Goal: Book appointment/travel/reservation

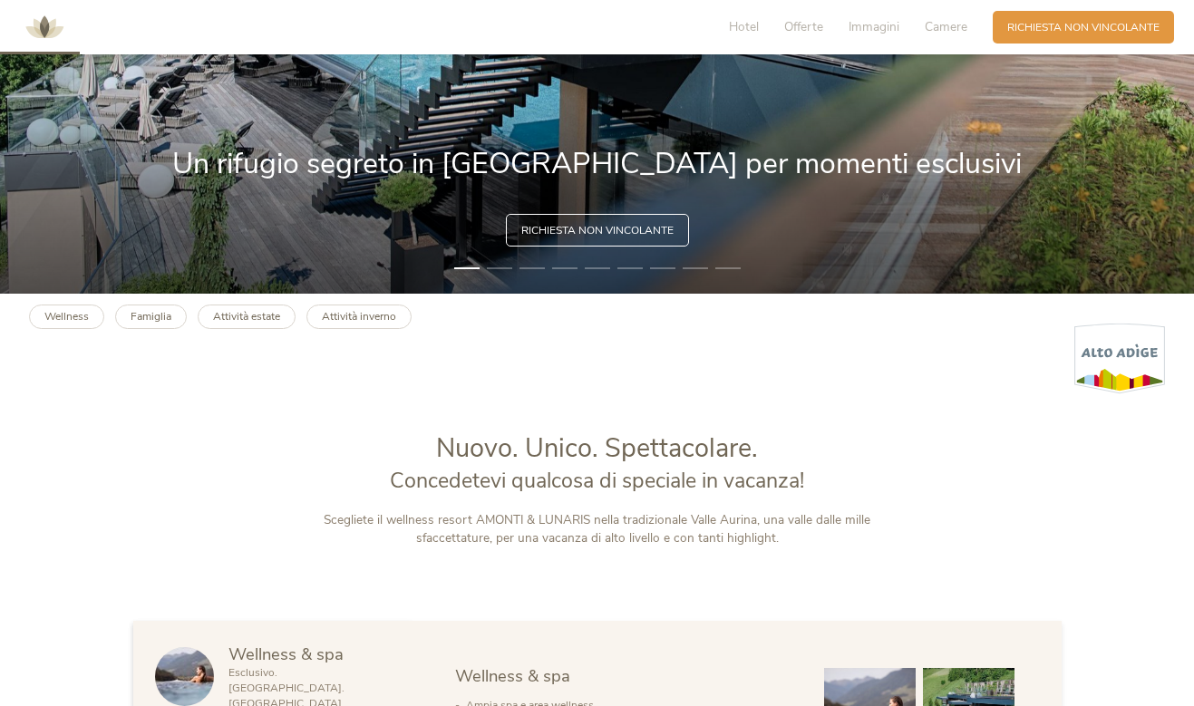
scroll to position [491, 0]
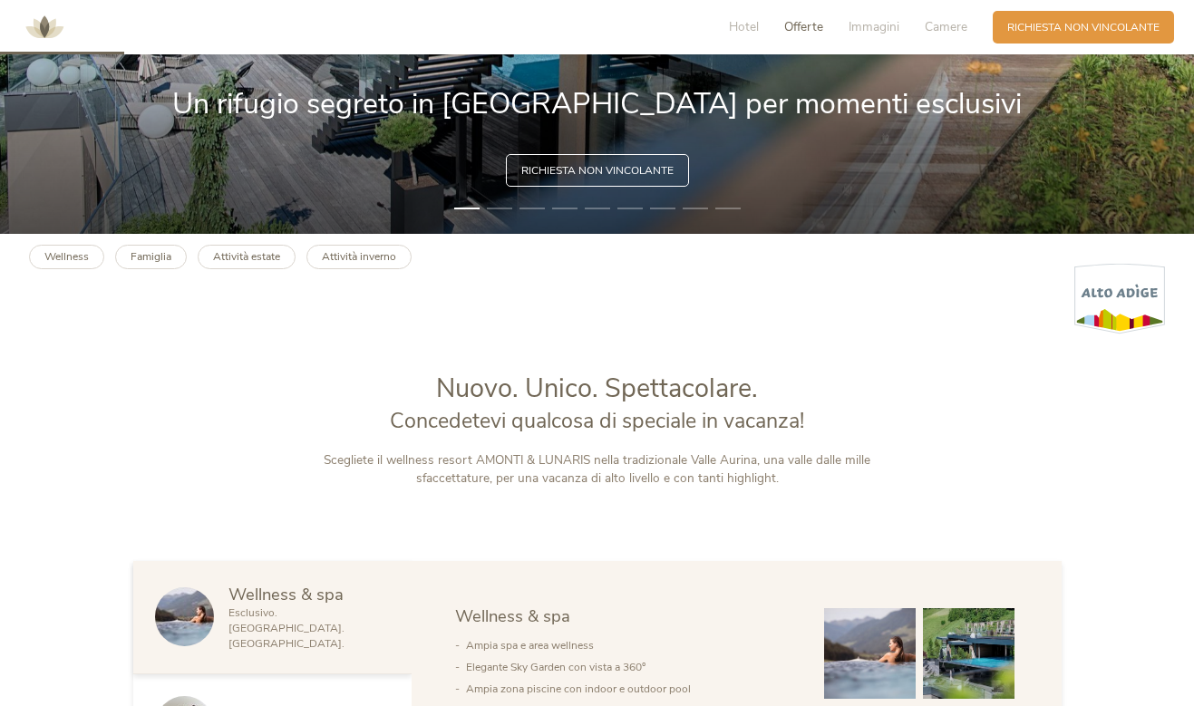
click at [801, 29] on span "Offerte" at bounding box center [803, 26] width 39 height 17
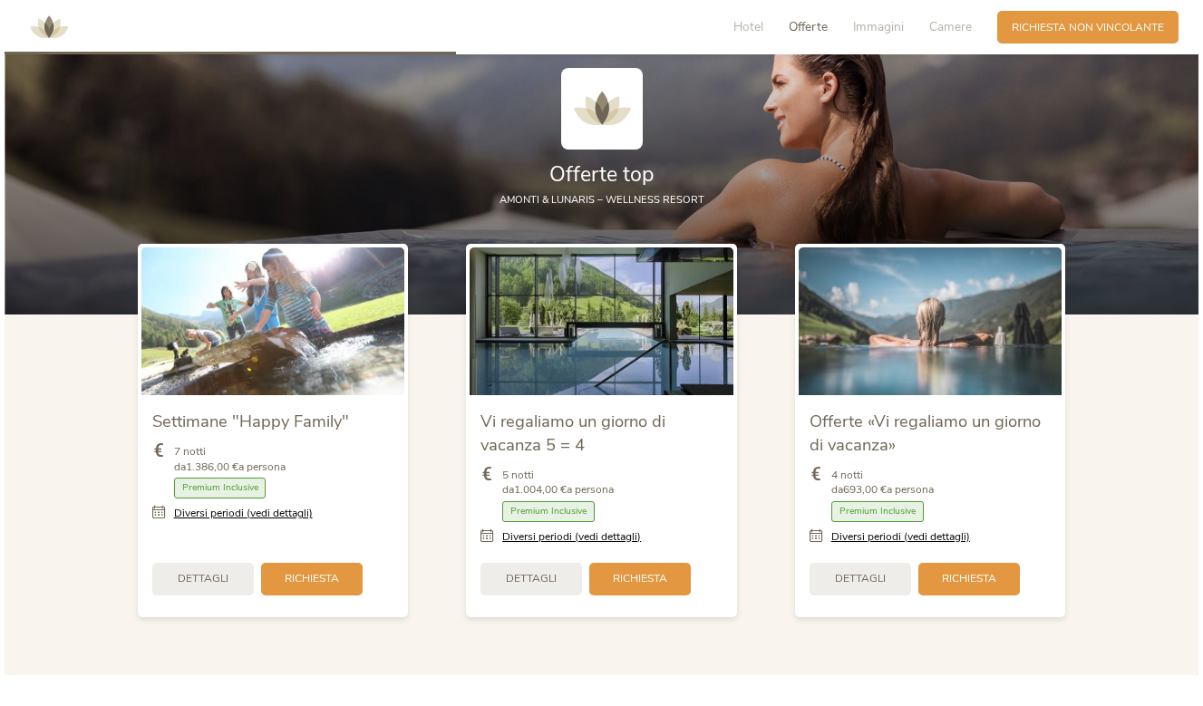
scroll to position [1712, 0]
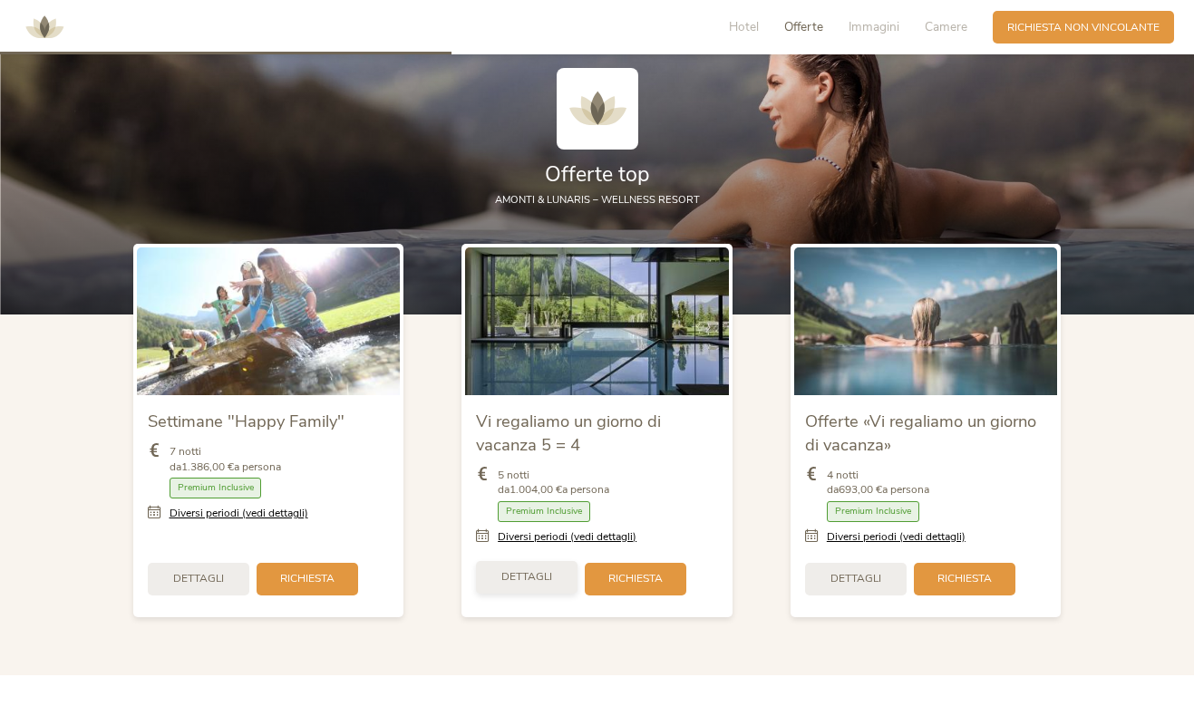
click at [518, 569] on span "Dettagli" at bounding box center [526, 576] width 51 height 15
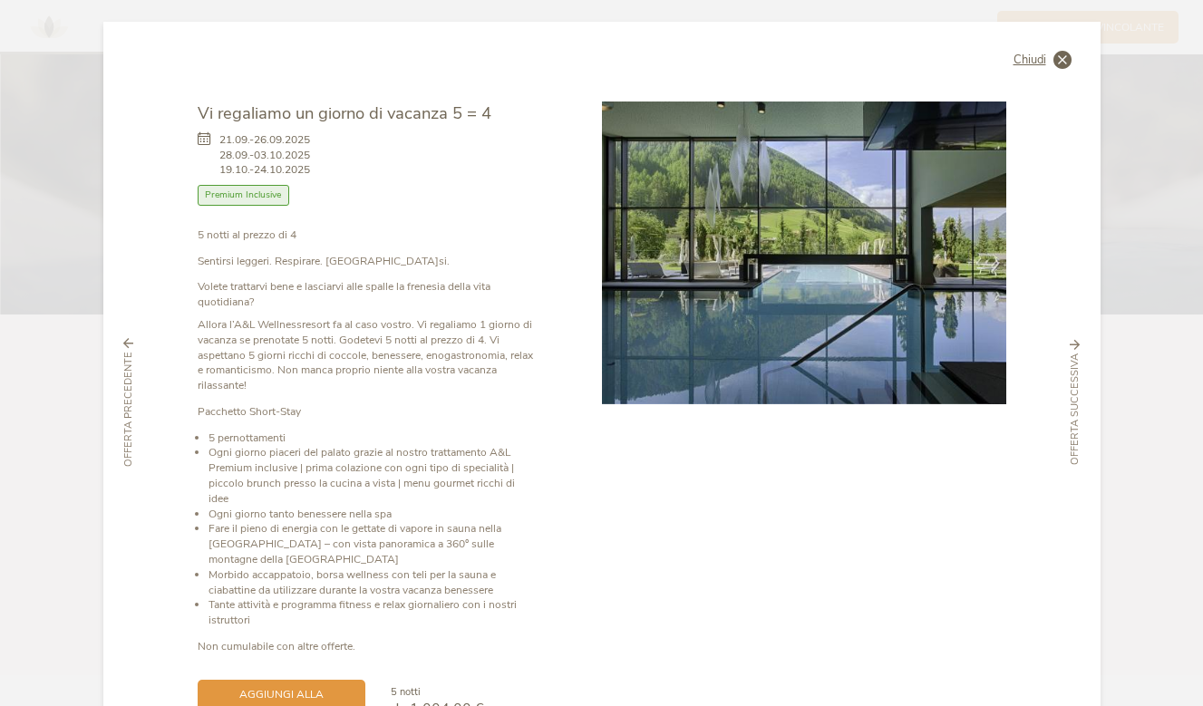
click at [1029, 54] on span "Chiudi" at bounding box center [1029, 60] width 33 height 12
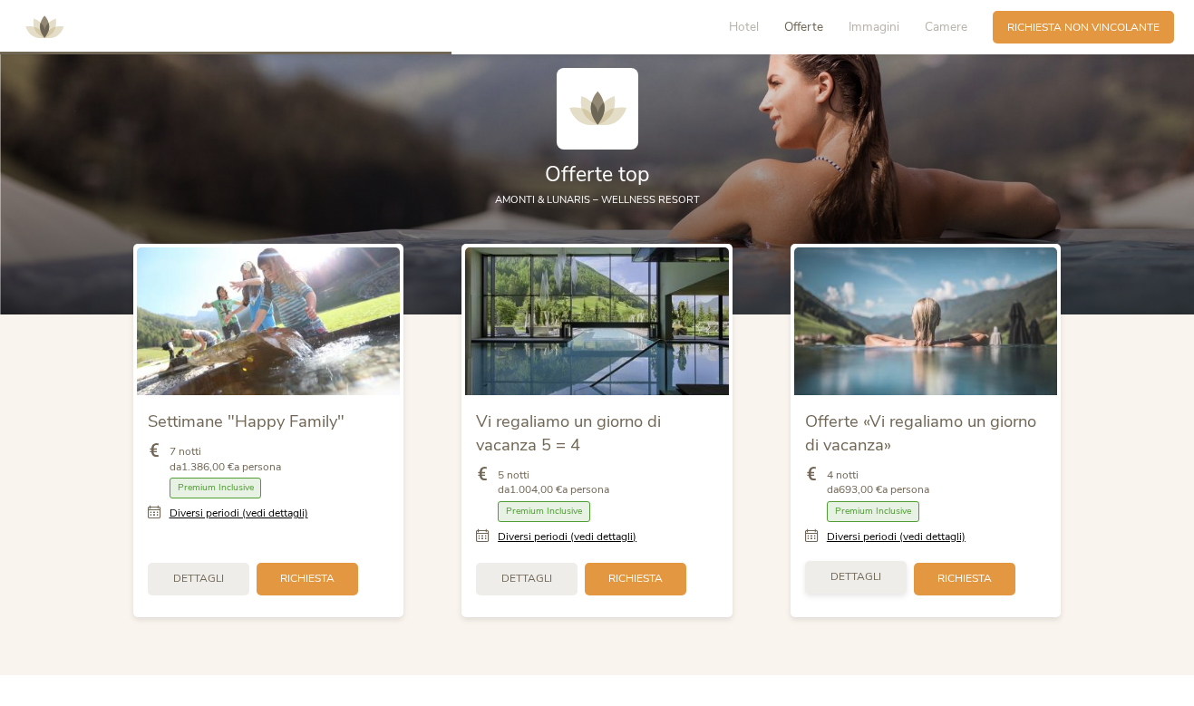
click at [849, 569] on span "Dettagli" at bounding box center [855, 576] width 51 height 15
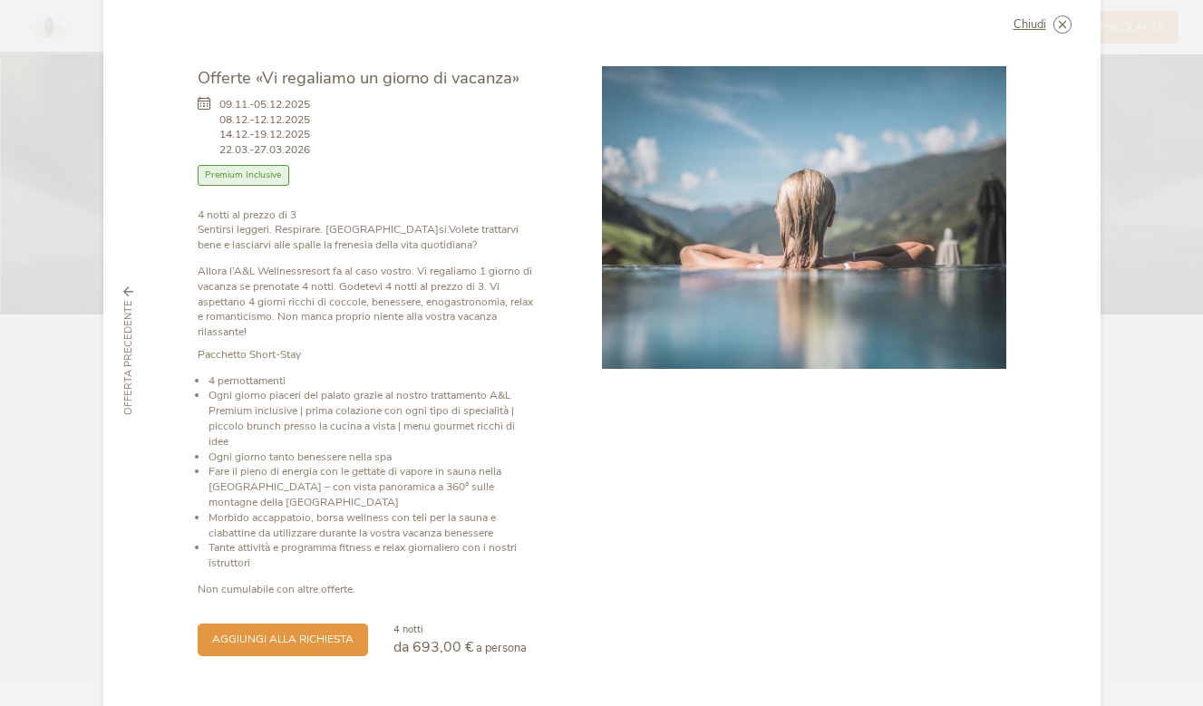
scroll to position [34, 0]
click at [270, 631] on span "aggiungi alla richiesta" at bounding box center [282, 638] width 141 height 15
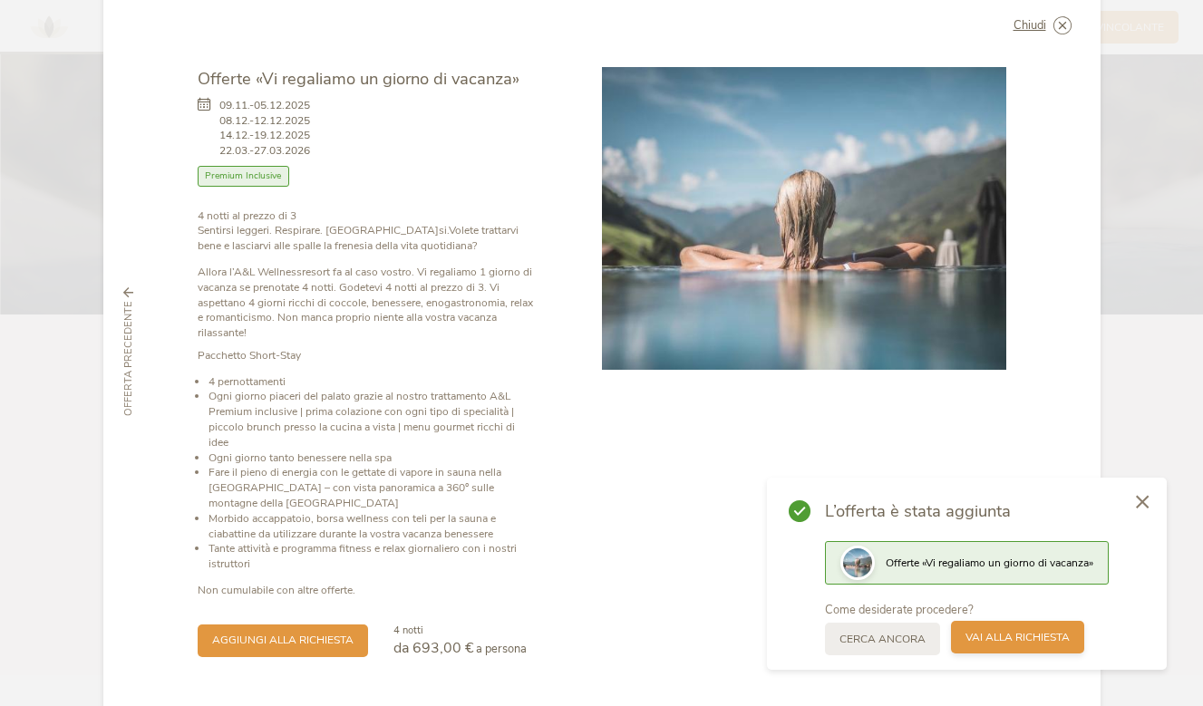
click at [1000, 640] on span "Vai alla richiesta" at bounding box center [1017, 637] width 104 height 15
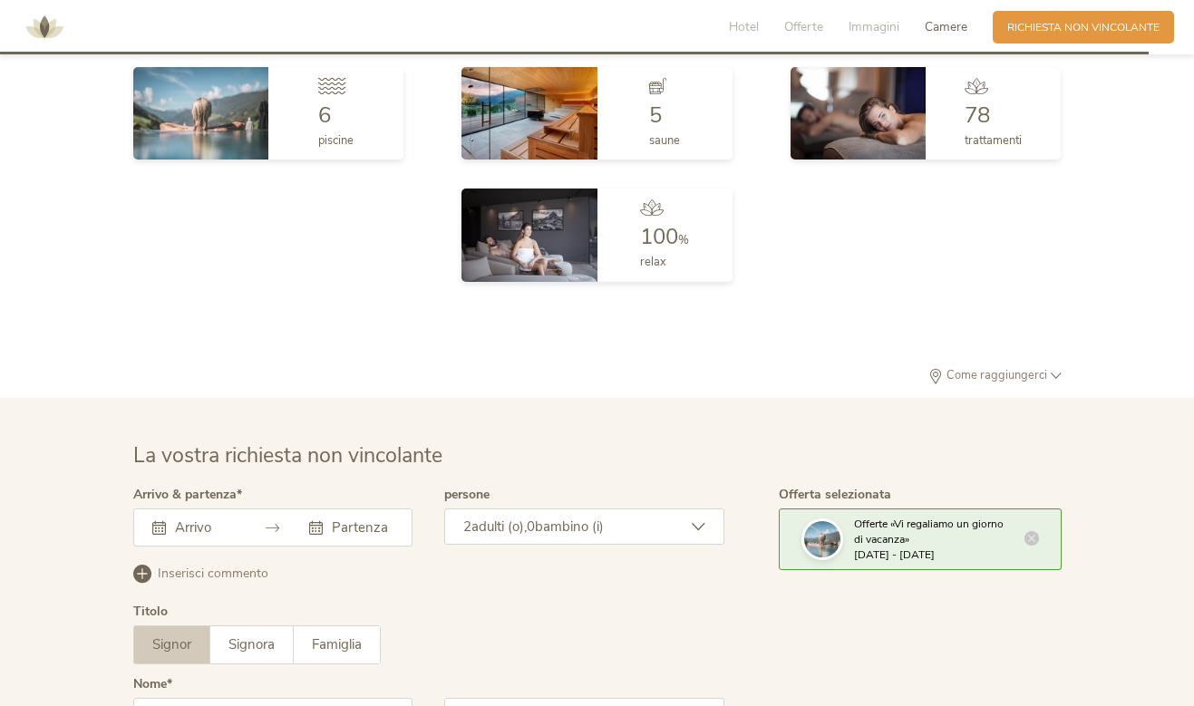
scroll to position [4525, 0]
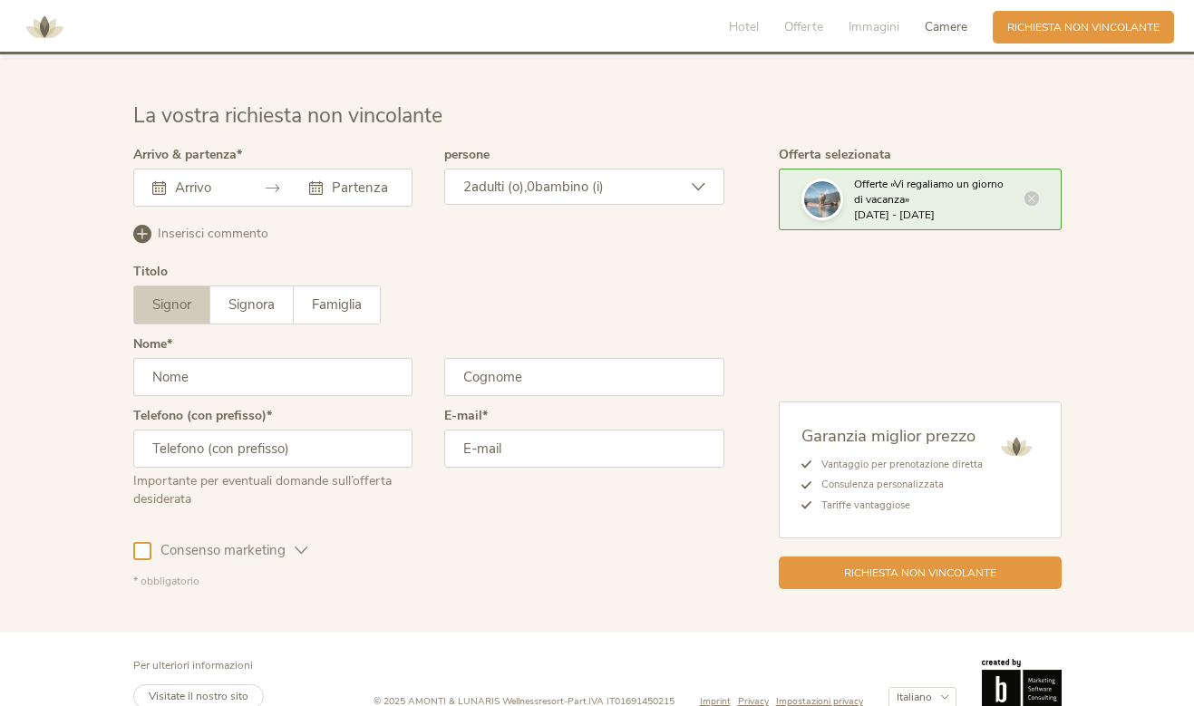
click at [189, 179] on input "text" at bounding box center [203, 188] width 66 height 18
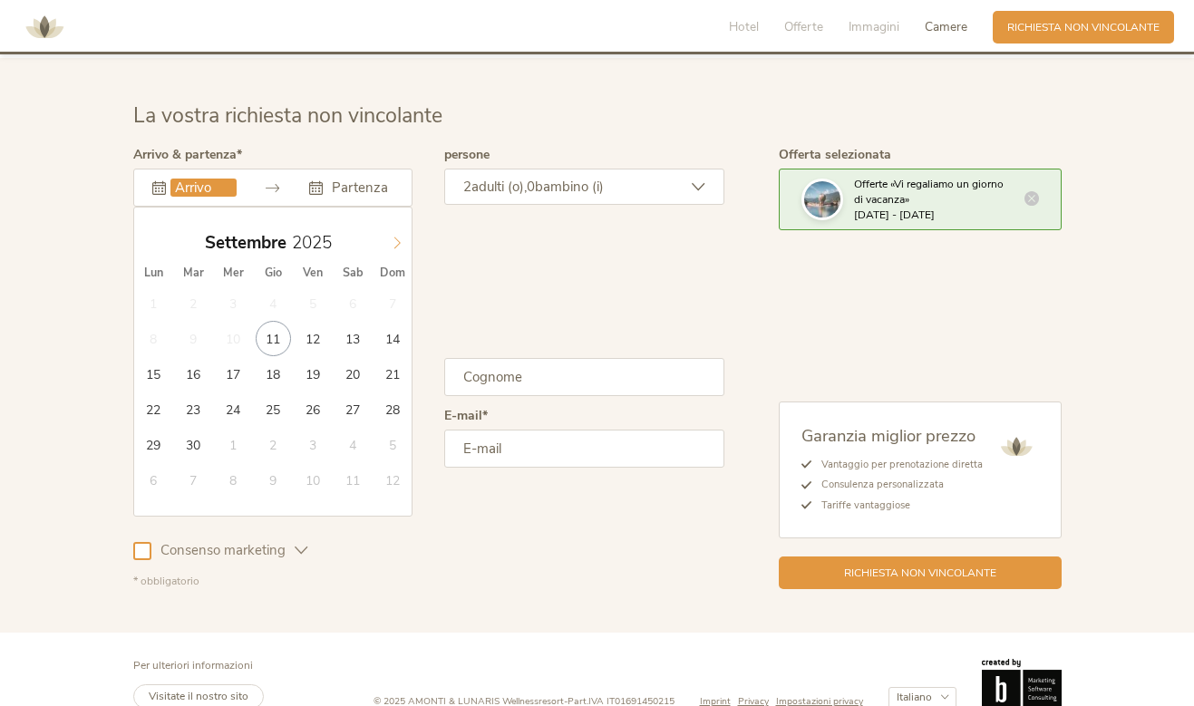
click at [388, 226] on span at bounding box center [397, 238] width 31 height 25
type input "[DATE]"
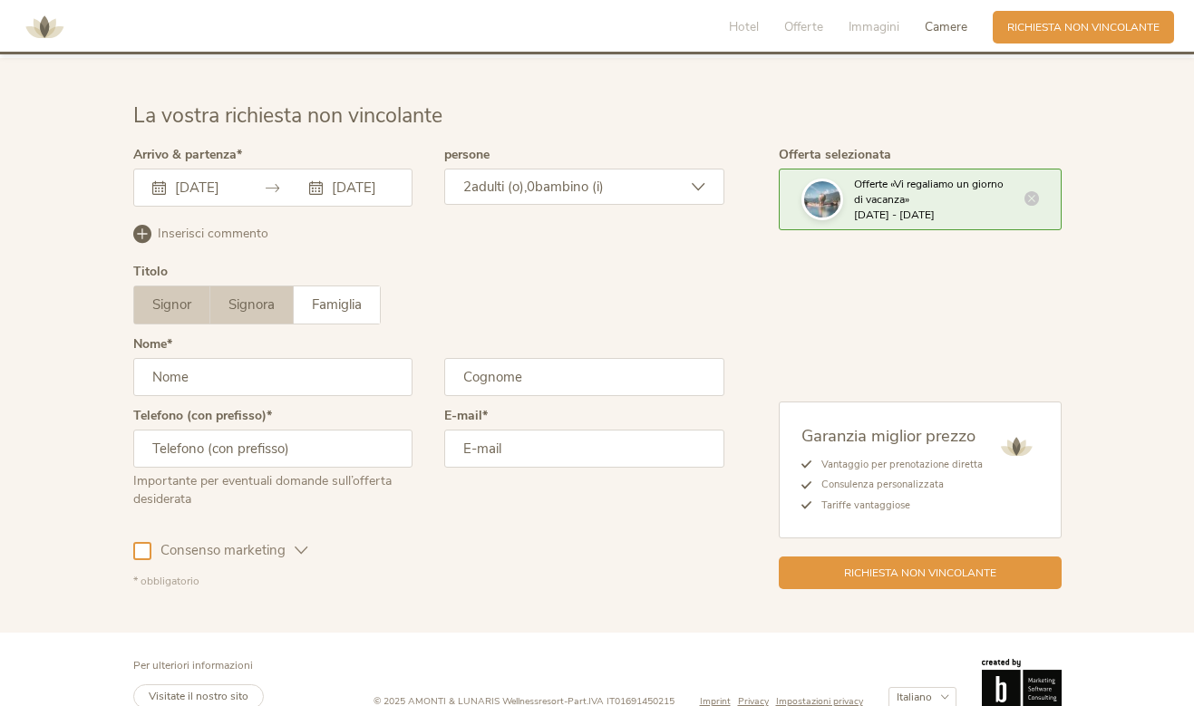
click at [257, 295] on span "Signora" at bounding box center [251, 304] width 46 height 18
click at [312, 365] on input "[PERSON_NAME]" at bounding box center [273, 377] width 280 height 38
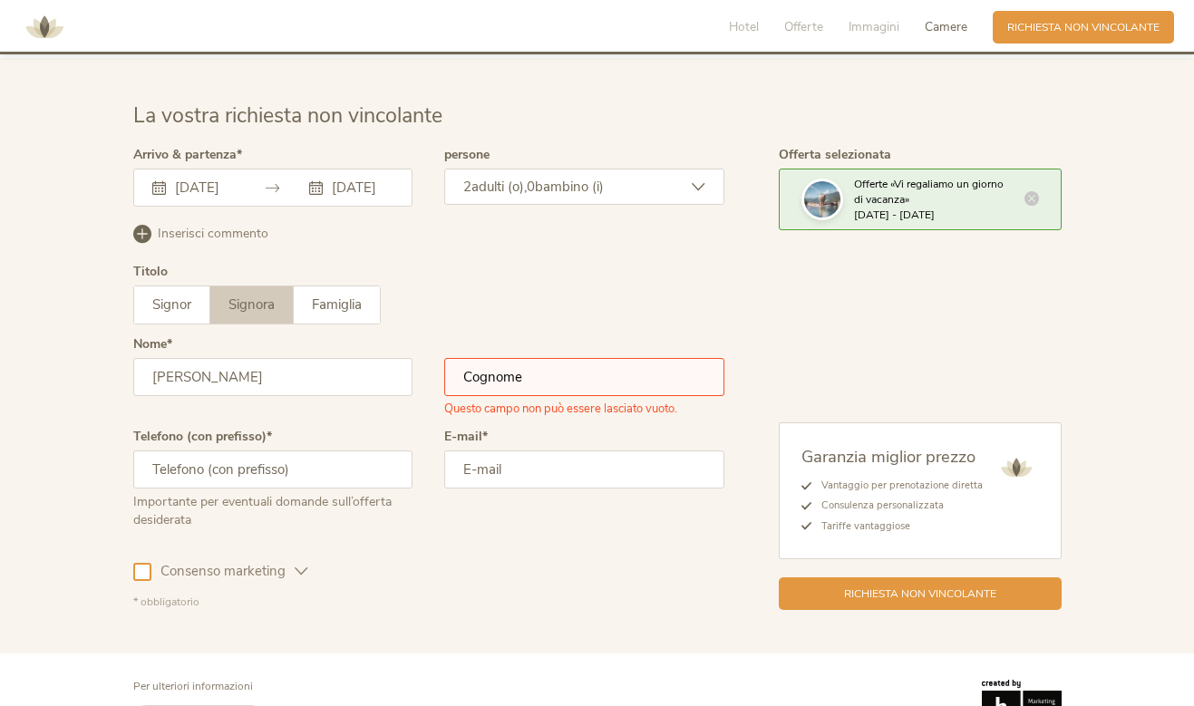
type input "[PERSON_NAME]"
click at [497, 358] on input "text" at bounding box center [584, 377] width 280 height 38
type input "Fuso"
click at [554, 178] on span "bambino (i)" at bounding box center [569, 187] width 69 height 18
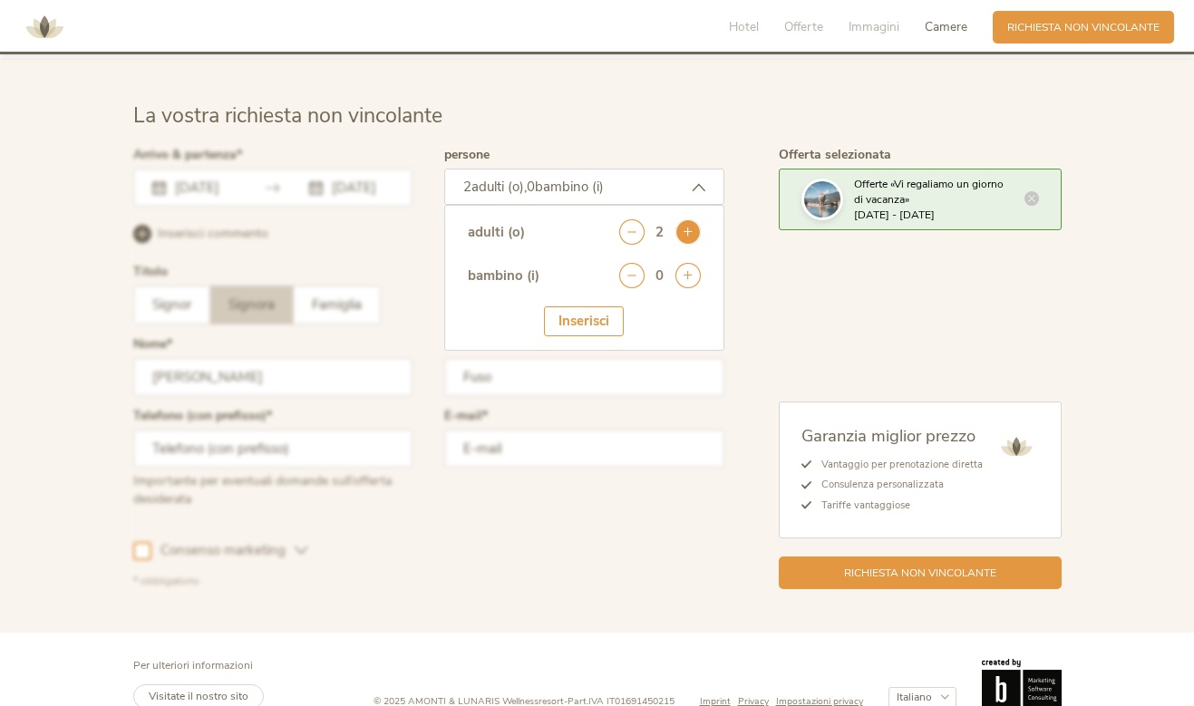
click at [690, 219] on icon at bounding box center [687, 231] width 25 height 25
click at [682, 263] on icon at bounding box center [687, 275] width 25 height 25
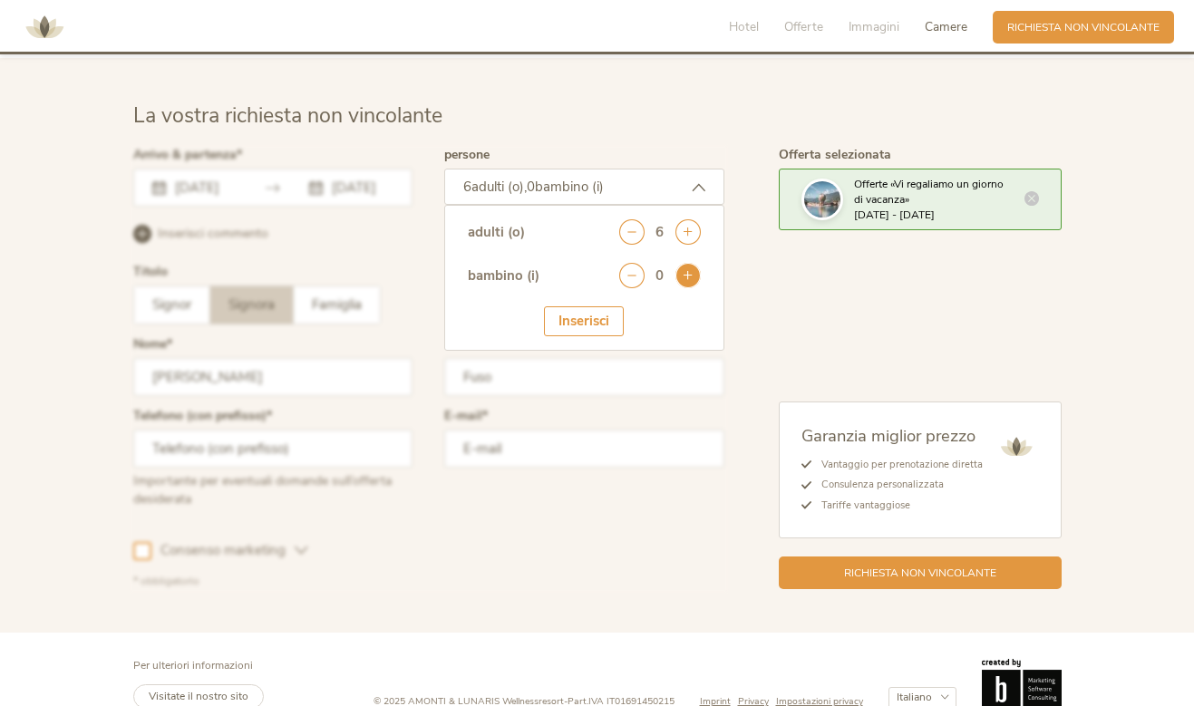
click at [682, 263] on icon at bounding box center [687, 275] width 25 height 25
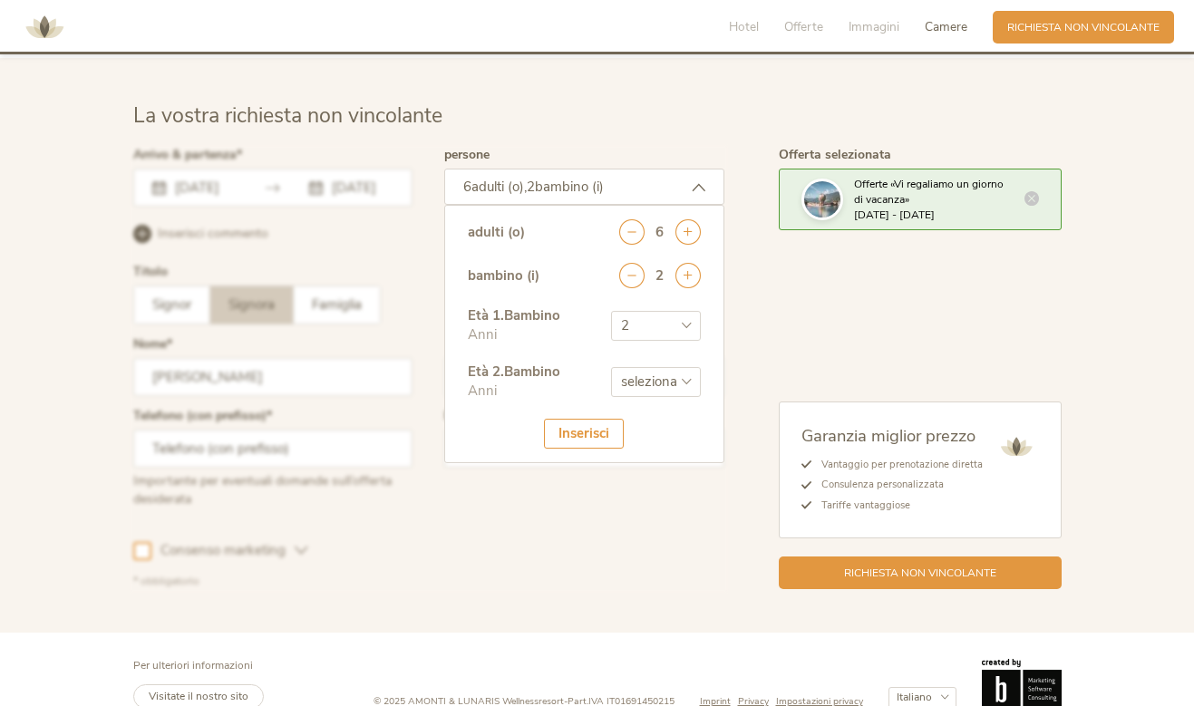
select select "3"
click at [577, 419] on div "Inserisci" at bounding box center [584, 434] width 80 height 30
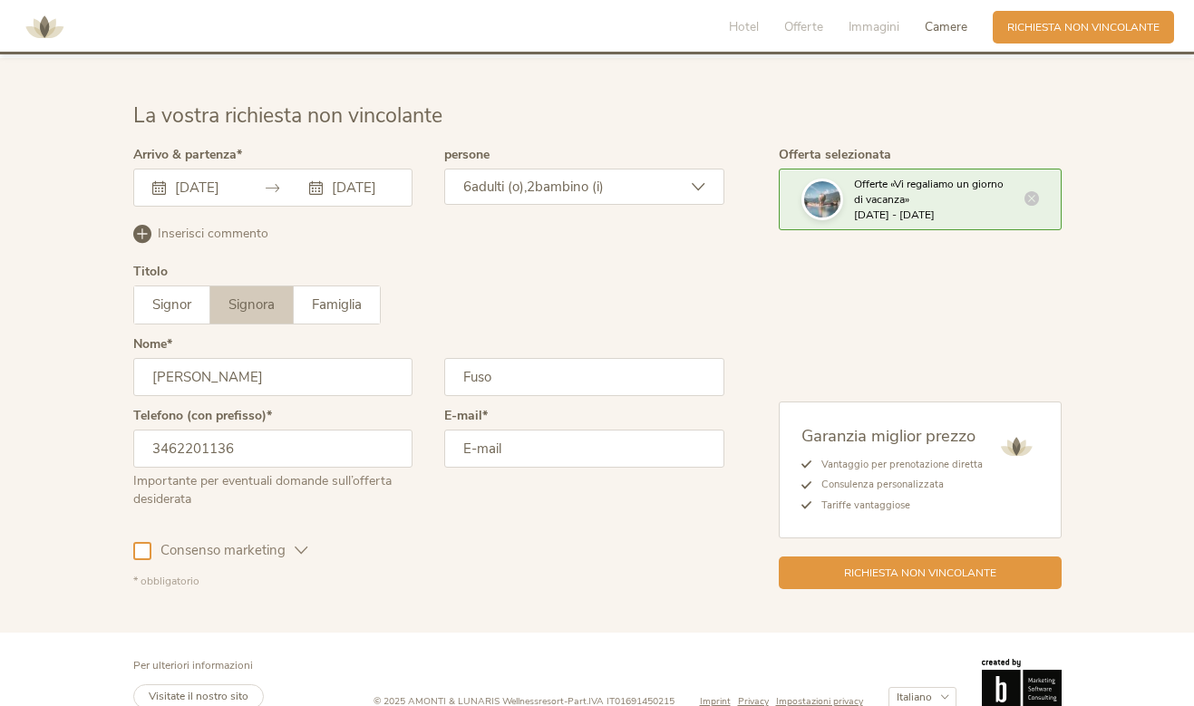
type input "3462201136"
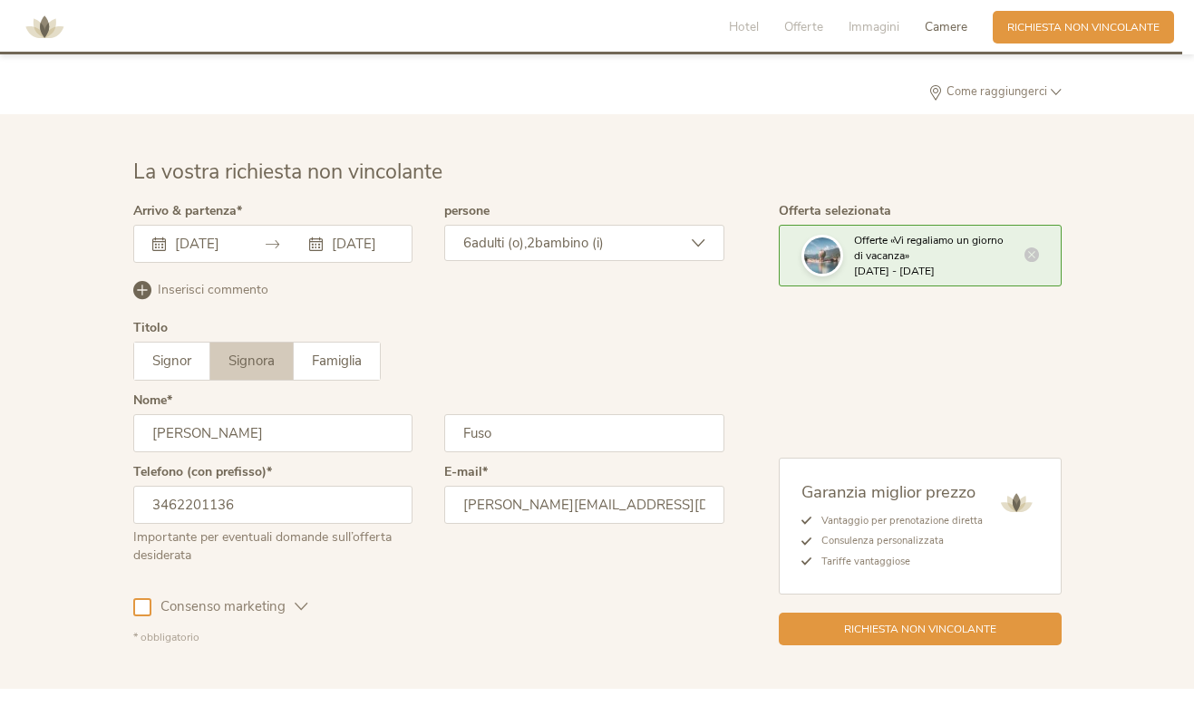
scroll to position [4467, 0]
type input "[PERSON_NAME][EMAIL_ADDRESS][DOMAIN_NAME]"
click at [136, 283] on icon at bounding box center [142, 292] width 18 height 18
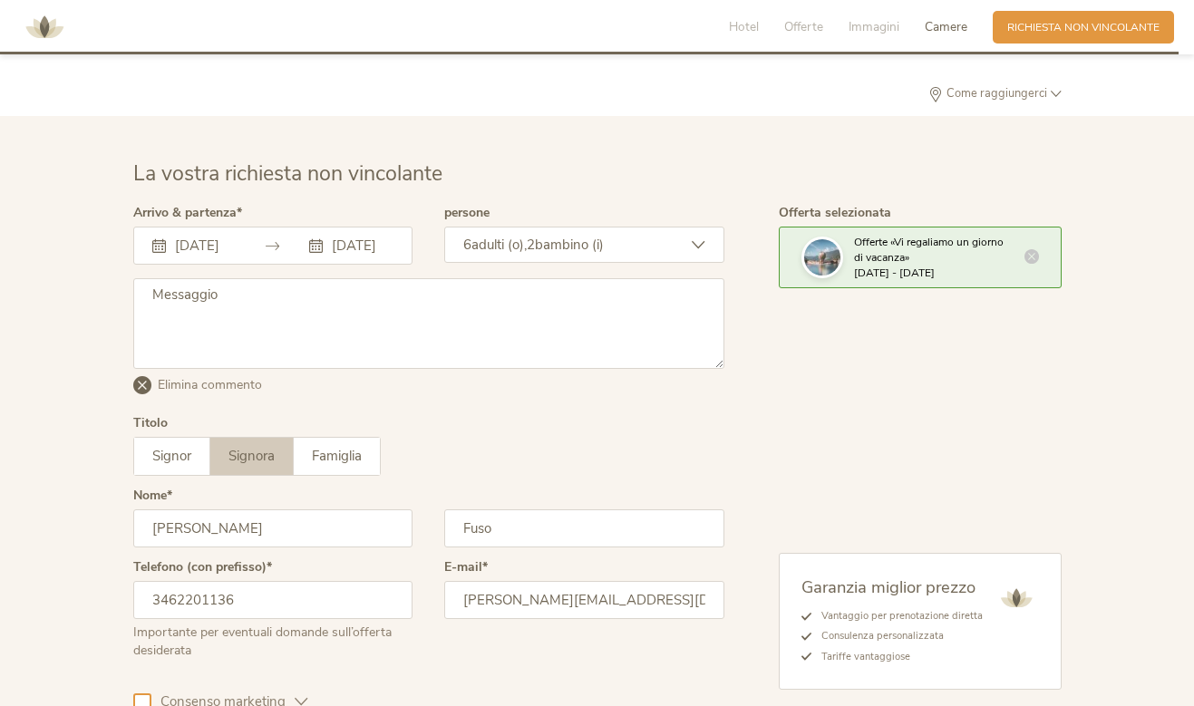
click at [191, 325] on textarea at bounding box center [428, 323] width 591 height 91
type textarea "1"
click at [234, 298] on textarea "2 camere singole 1 doppia 1 doppia per adulti" at bounding box center [428, 323] width 591 height 91
click at [316, 286] on textarea "2 camere singole 1 doppia 1 doppia per 2 adulti" at bounding box center [428, 323] width 591 height 91
click at [320, 305] on textarea "2 camere singole 1 doppia 1 doppia per 2 adulti" at bounding box center [428, 323] width 591 height 91
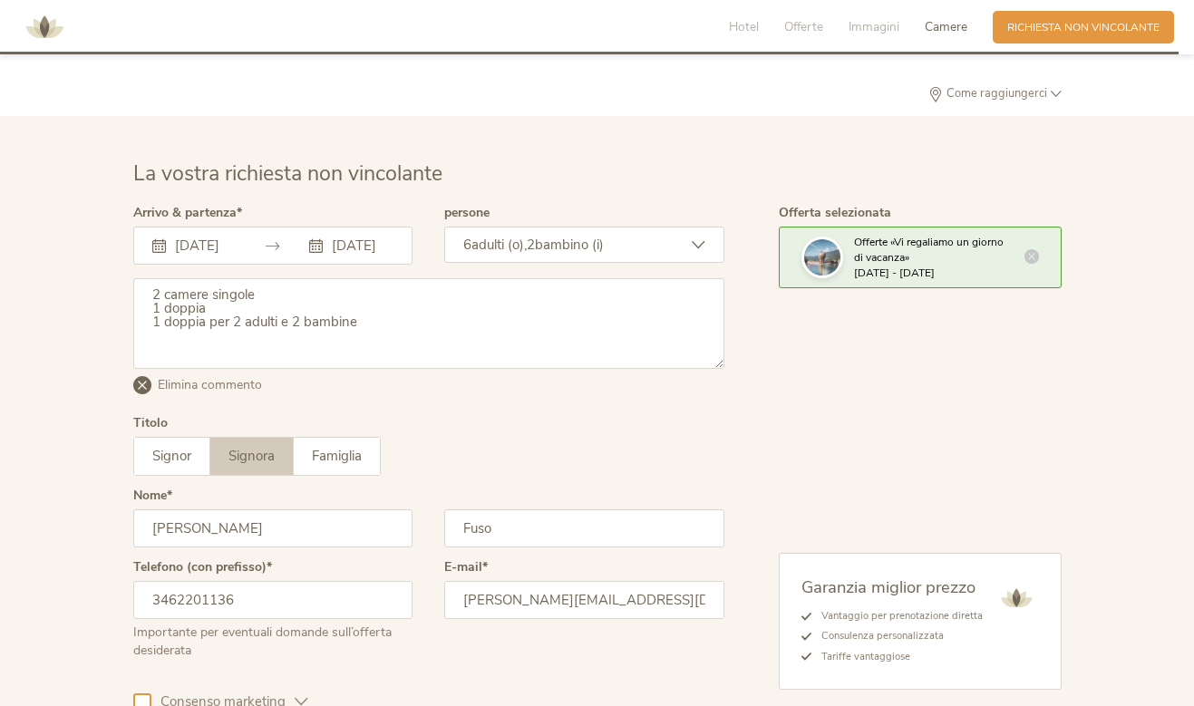
click at [257, 278] on textarea "2 camere singole 1 doppia 1 doppia per 2 adulti e 2 bambine" at bounding box center [428, 323] width 591 height 91
click at [227, 280] on textarea "2 camere singole 1 doppia 1 doppia per 2 adulti e 2 bambine" at bounding box center [428, 323] width 591 height 91
click at [217, 318] on textarea "2 camere singole 1 doppia + 1 cane 1 doppia per 2 adulti e 2 bambine" at bounding box center [428, 323] width 591 height 91
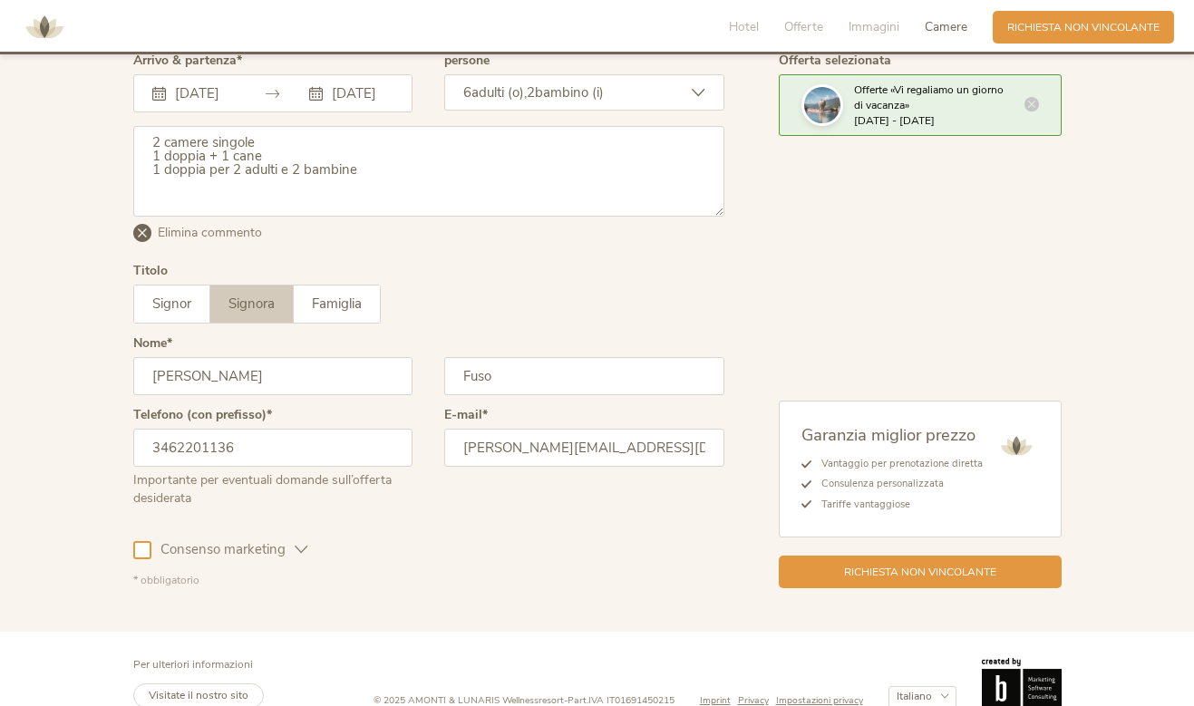
scroll to position [4619, 0]
type textarea "2 camere singole 1 doppia + 1 cane 1 doppia per 2 adulti e 2 bambine"
click at [140, 542] on div at bounding box center [142, 551] width 18 height 18
click at [898, 564] on span "Richiesta non vincolante" at bounding box center [920, 571] width 152 height 15
